Goal: Register for event/course

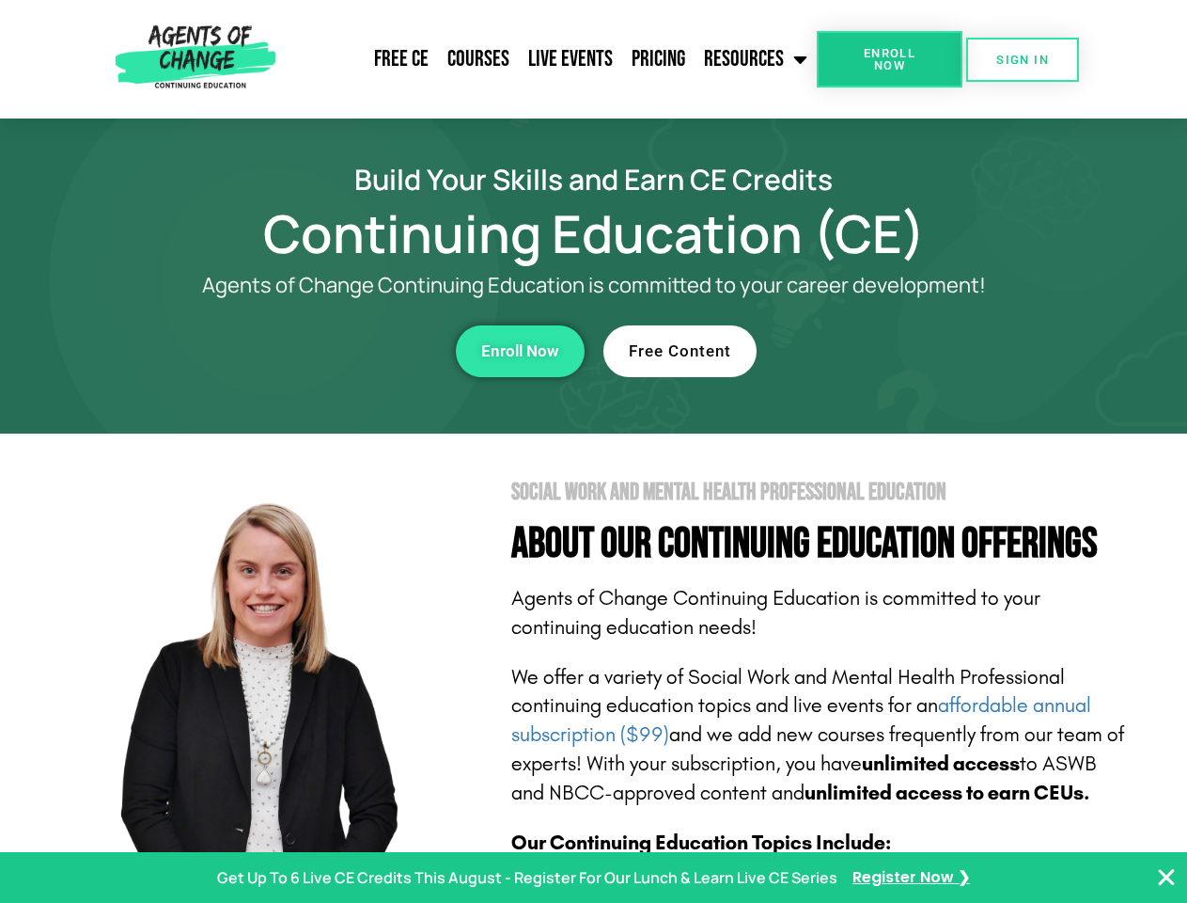
click at [593, 451] on section "Social Work and Mental Health Professional Education About Our Continuing Educa…" at bounding box center [593, 828] width 1187 height 790
click at [889, 59] on span "Enroll Now" at bounding box center [890, 59] width 86 height 24
click at [1023, 59] on span "SIGN IN" at bounding box center [1023, 60] width 53 height 12
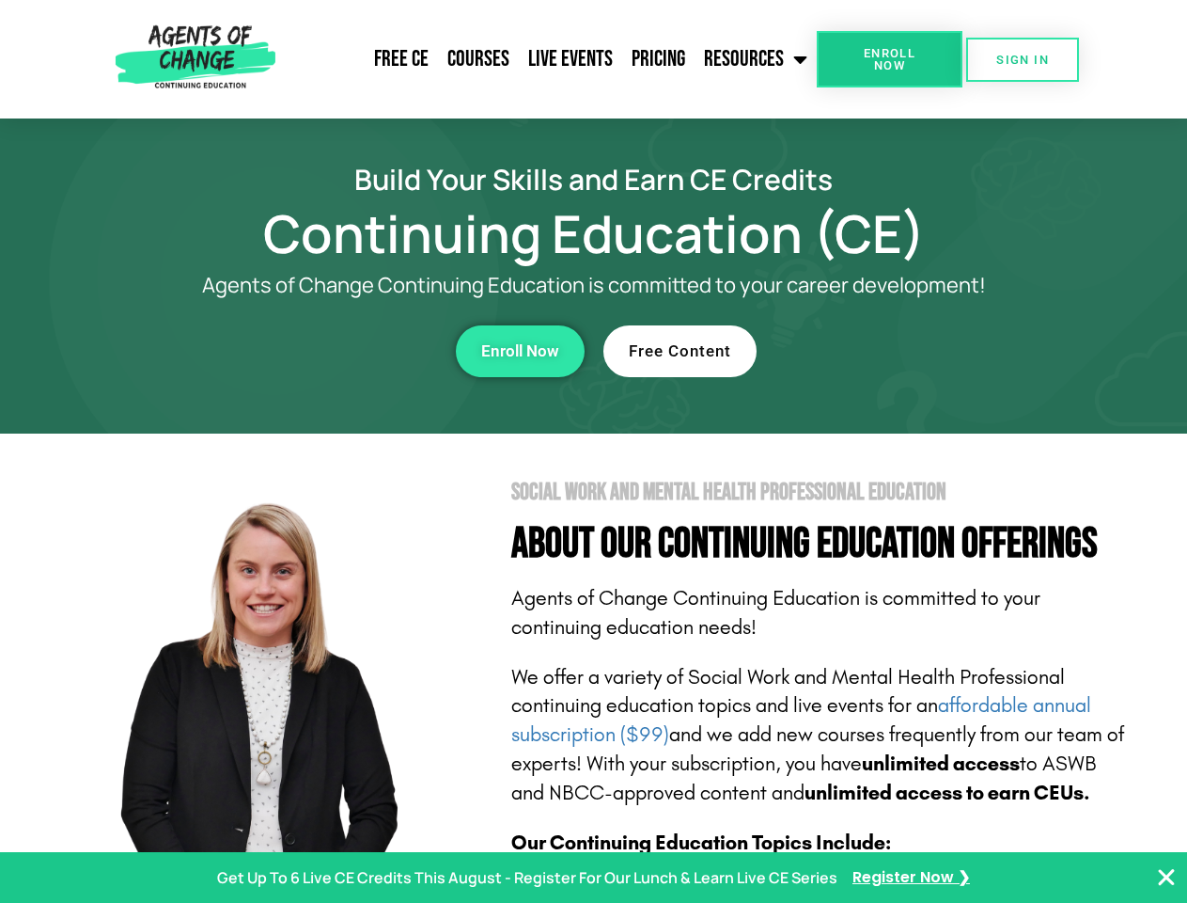
click at [326, 351] on div "Enroll Now" at bounding box center [326, 351] width 517 height 52
click at [520, 351] on span "Enroll Now" at bounding box center [520, 351] width 78 height 16
click at [862, 351] on div "Free Content" at bounding box center [862, 351] width 517 height 52
